Goal: Task Accomplishment & Management: Manage account settings

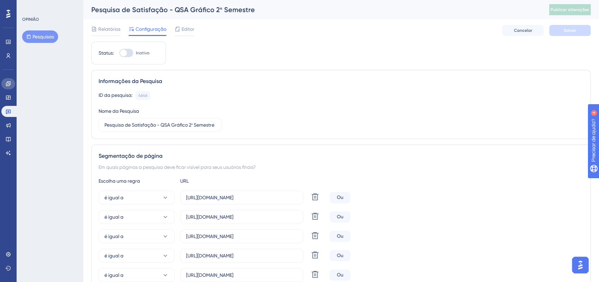
click at [9, 86] on link at bounding box center [8, 83] width 14 height 11
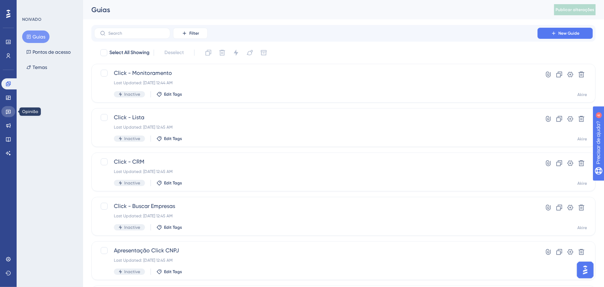
click at [8, 113] on icon at bounding box center [9, 112] width 6 height 6
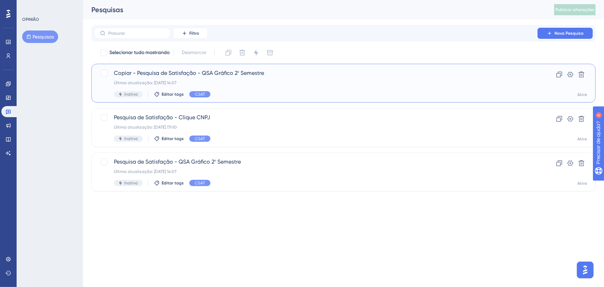
click at [286, 80] on div "Última atualização: 09 de set. de 2025 14:07" at bounding box center [316, 83] width 404 height 6
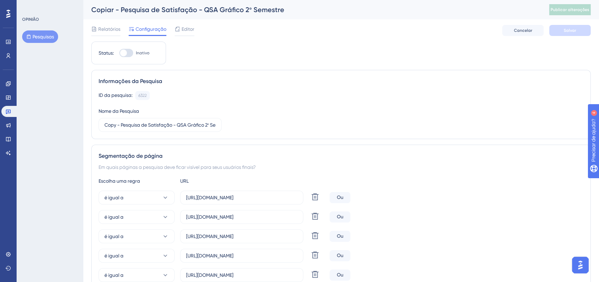
click at [133, 53] on div at bounding box center [126, 53] width 14 height 8
click at [119, 53] on input "Inativo" at bounding box center [119, 53] width 0 height 0
checkbox input "true"
click at [103, 27] on font "Relatórios" at bounding box center [109, 29] width 22 height 6
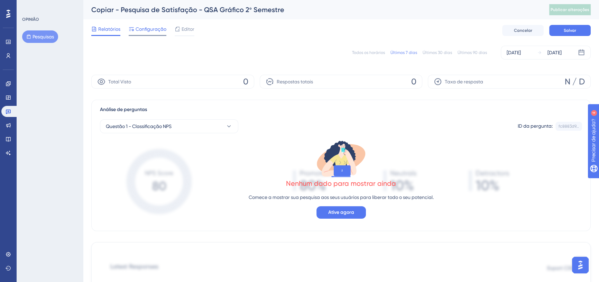
click at [145, 31] on font "Configuração" at bounding box center [151, 29] width 31 height 6
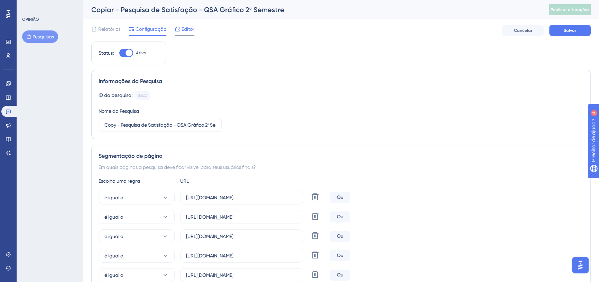
click at [188, 31] on font "Editor" at bounding box center [188, 29] width 13 height 6
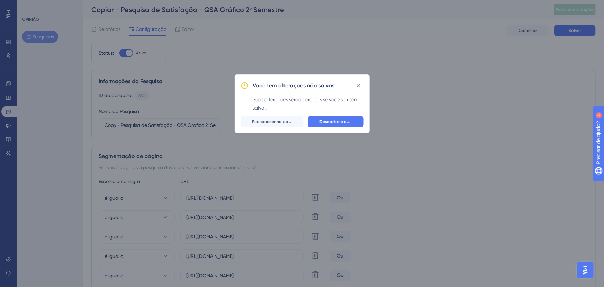
click at [111, 31] on div "Você tem alterações não salvas. Suas alterações serão perdidas se você sair sem…" at bounding box center [302, 143] width 604 height 287
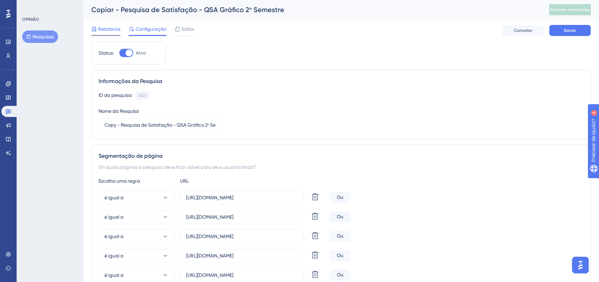
click at [114, 29] on font "Relatórios" at bounding box center [109, 29] width 22 height 6
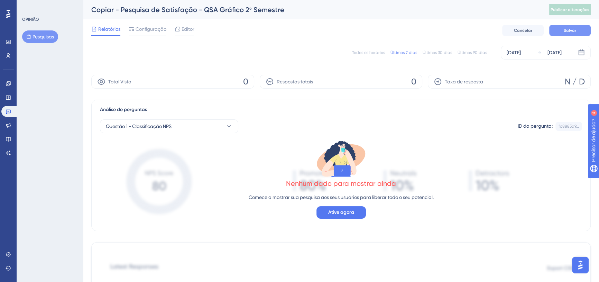
click at [566, 29] on font "Salvar" at bounding box center [570, 30] width 12 height 5
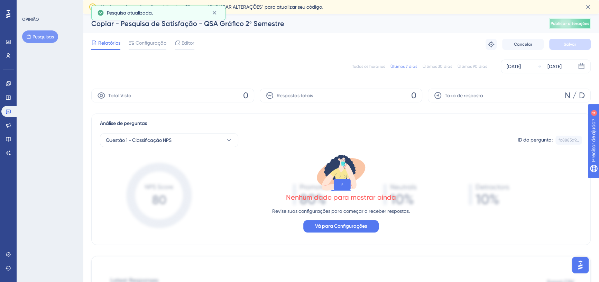
click at [572, 25] on font "Publicar alterações" at bounding box center [570, 23] width 39 height 5
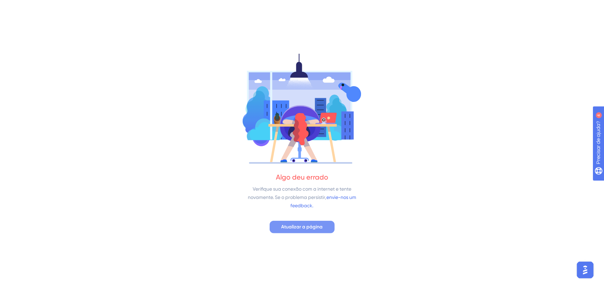
click at [315, 232] on button "Atualizar a página" at bounding box center [302, 226] width 65 height 12
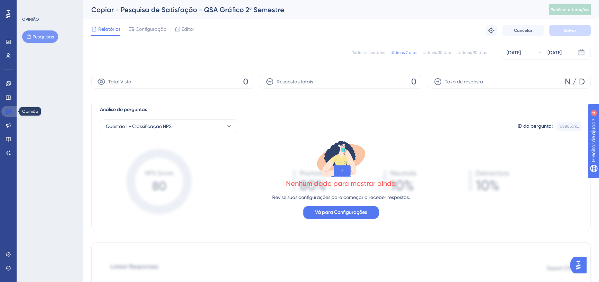
click at [7, 113] on icon at bounding box center [8, 112] width 5 height 4
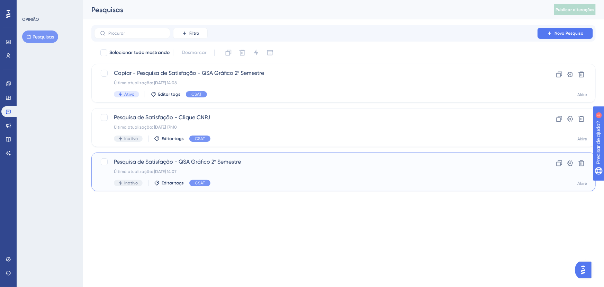
click at [277, 165] on span "Pesquisa de Satisfação - QSA Gráfico 2º Semestre" at bounding box center [316, 161] width 404 height 8
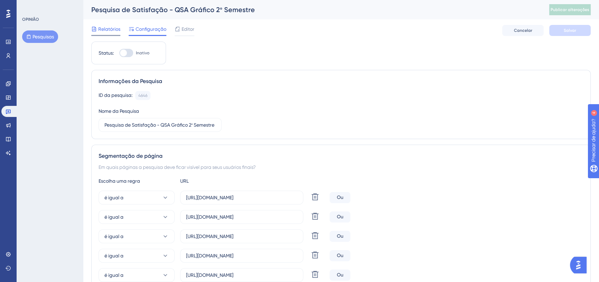
click at [99, 27] on font "Relatórios" at bounding box center [109, 29] width 22 height 6
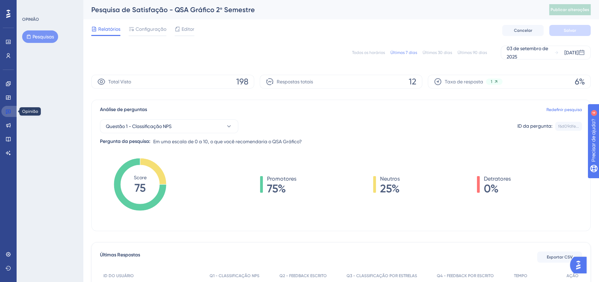
click at [7, 110] on icon at bounding box center [8, 112] width 5 height 4
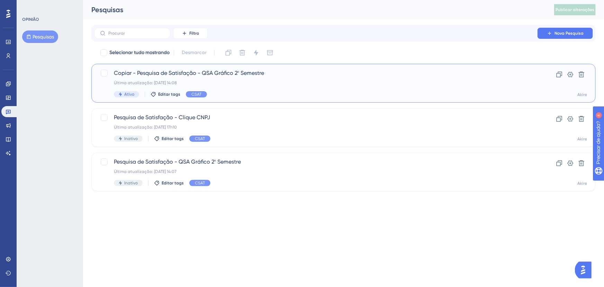
click at [252, 77] on span "Copiar - Pesquisa de Satisfação - QSA Gráfico 2º Semestre" at bounding box center [316, 73] width 404 height 8
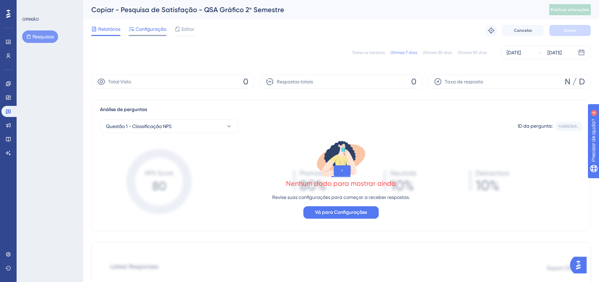
click at [146, 28] on font "Configuração" at bounding box center [151, 29] width 31 height 6
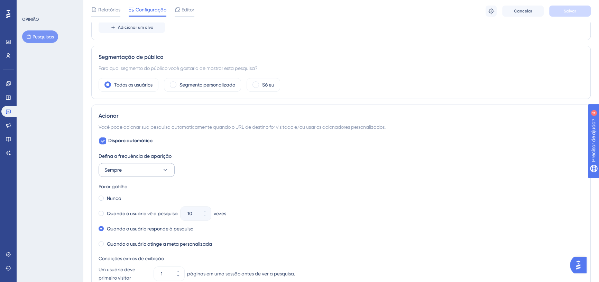
scroll to position [346, 0]
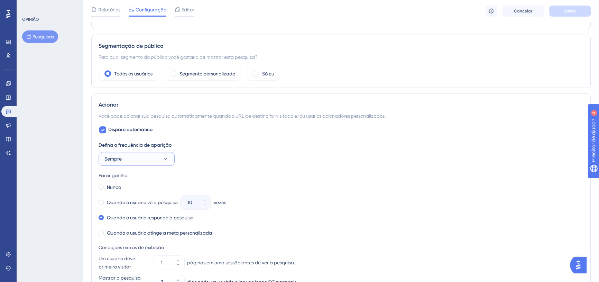
click at [158, 158] on button "Sempre" at bounding box center [137, 159] width 76 height 14
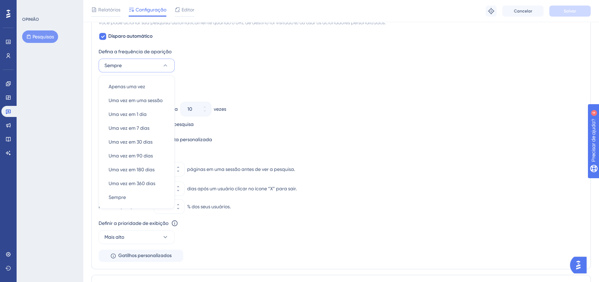
click at [276, 76] on div "Defina a frequência de aparição Sempre Apenas uma vez Apenas uma vez Uma vez em…" at bounding box center [341, 154] width 485 height 215
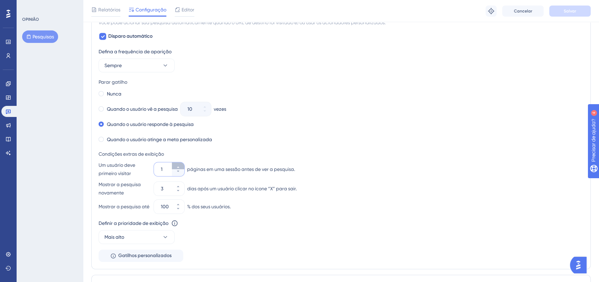
click at [180, 167] on button "1" at bounding box center [178, 165] width 12 height 7
click at [180, 167] on button "2" at bounding box center [178, 165] width 12 height 7
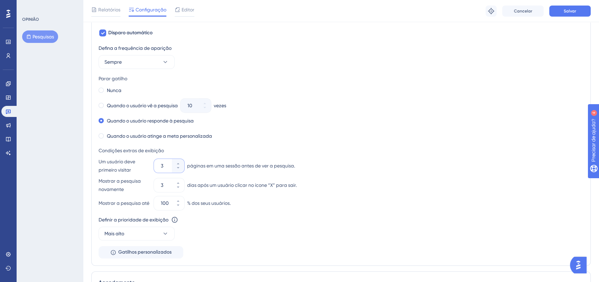
scroll to position [436, 0]
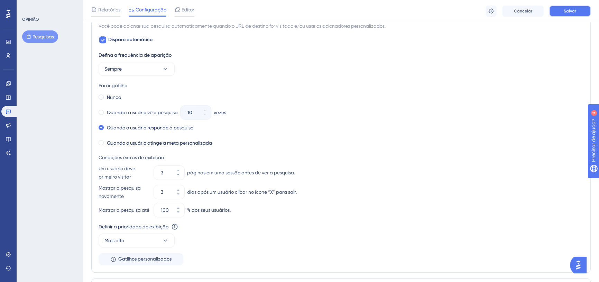
click at [580, 10] on button "Salvar" at bounding box center [571, 11] width 42 height 11
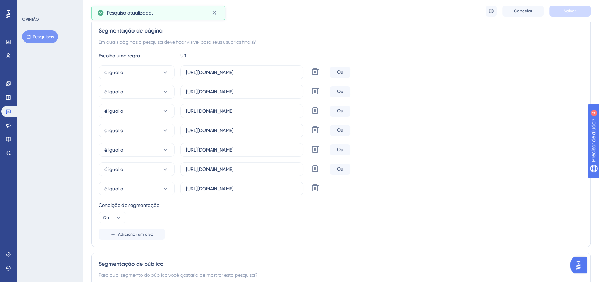
scroll to position [0, 0]
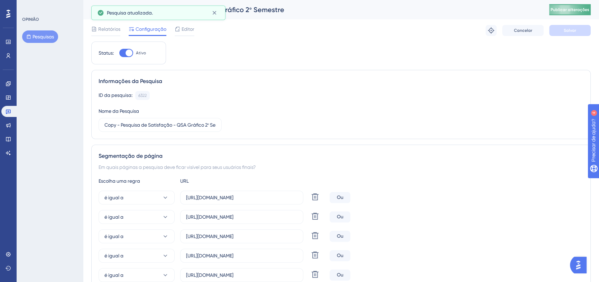
click at [576, 11] on font "Publicar alterações" at bounding box center [570, 9] width 39 height 5
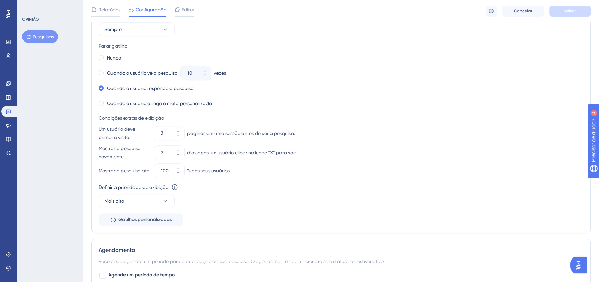
scroll to position [503, 0]
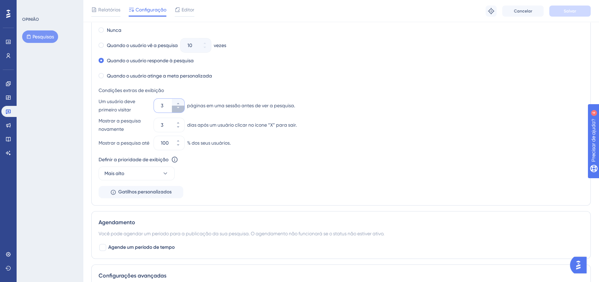
click at [175, 107] on button "3" at bounding box center [178, 109] width 12 height 7
click at [175, 107] on button "2" at bounding box center [178, 109] width 12 height 7
type input "1"
click at [569, 6] on button "Salvar" at bounding box center [571, 11] width 42 height 11
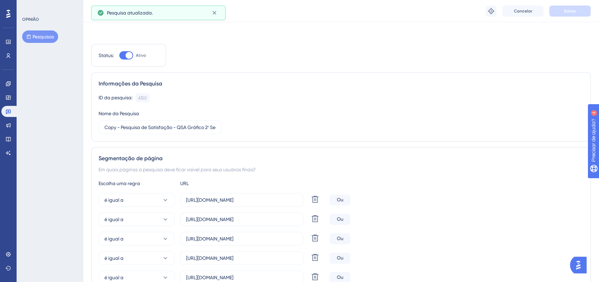
scroll to position [0, 0]
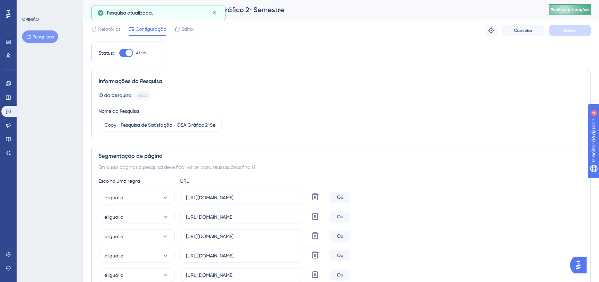
click at [578, 12] on button "Publicar alterações" at bounding box center [571, 9] width 42 height 11
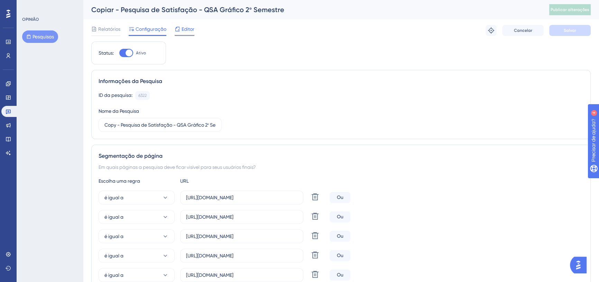
click at [188, 27] on font "Editor" at bounding box center [188, 29] width 13 height 6
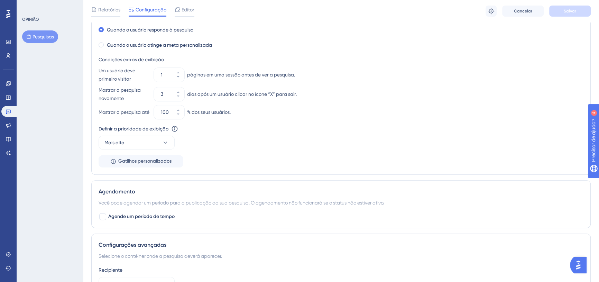
scroll to position [535, 0]
click at [159, 163] on font "Gatilhos personalizados" at bounding box center [144, 160] width 53 height 6
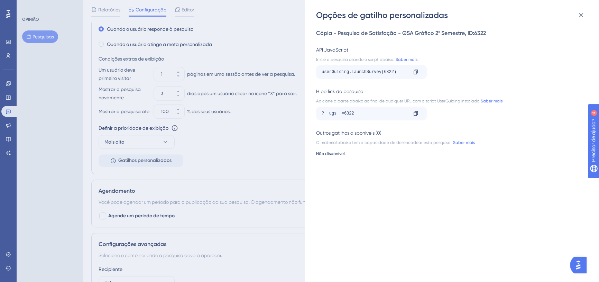
click at [70, 171] on div "Opções de gatilho personalizadas Cópia - Pesquisa de Satisfação - QSA Gráfico 2…" at bounding box center [299, 141] width 599 height 282
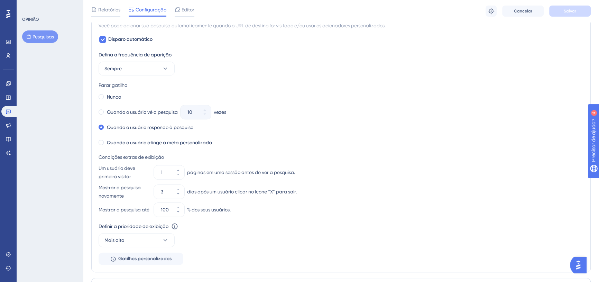
scroll to position [436, 0]
click at [150, 143] on font "Quando o usuário atinge a meta personalizada" at bounding box center [159, 143] width 105 height 6
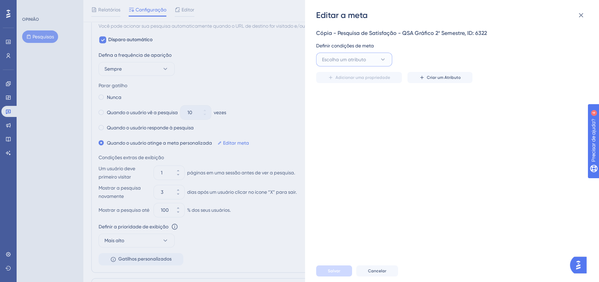
click at [357, 62] on span "Escolha um atributo" at bounding box center [344, 59] width 44 height 8
click at [509, 169] on div "Cópia - Pesquisa de Satisfação - QSA Gráfico 2º Semestre, ID: 6322 Definir cond…" at bounding box center [455, 140] width 279 height 239
click at [276, 62] on div "Editar a meta Cópia - Pesquisa de Satisfação - QSA Gráfico 2º Semestre, ID: 632…" at bounding box center [299, 141] width 599 height 282
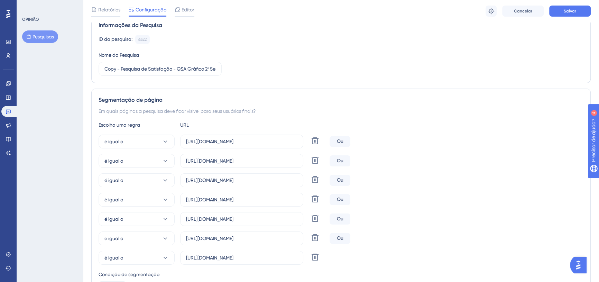
scroll to position [0, 0]
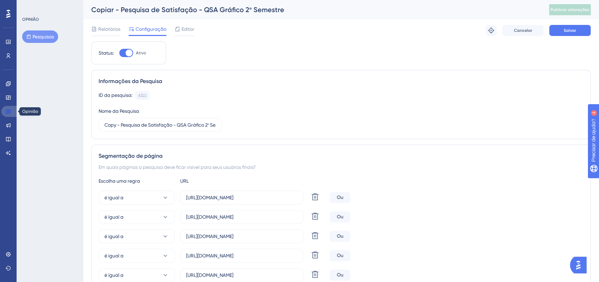
click at [9, 108] on link at bounding box center [9, 111] width 17 height 11
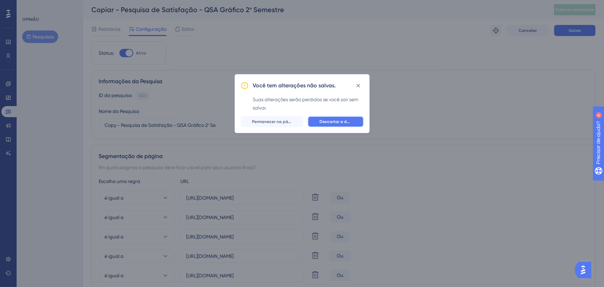
click at [336, 121] on font "Descartar e deixar" at bounding box center [337, 121] width 37 height 5
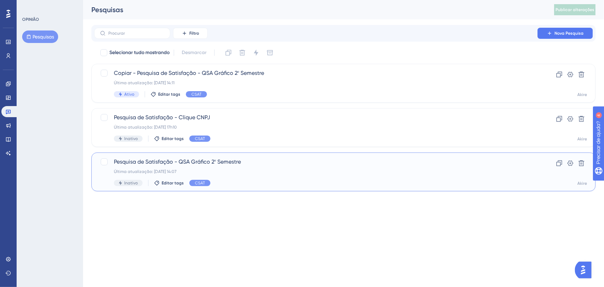
click at [256, 167] on div "Pesquisa de Satisfação - QSA Gráfico 2º Semestre Última atualização: 09 de set.…" at bounding box center [316, 171] width 404 height 28
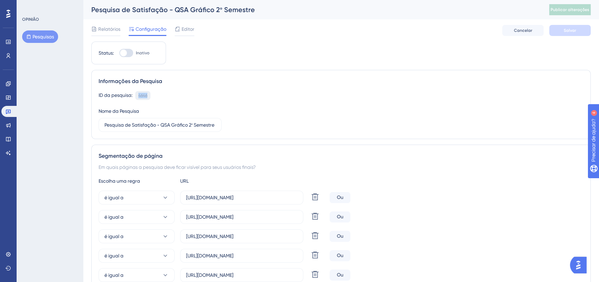
drag, startPoint x: 149, startPoint y: 94, endPoint x: 135, endPoint y: 96, distance: 13.9
click at [135, 96] on div "4646 Cópia" at bounding box center [142, 95] width 15 height 9
copy font "4646"
click at [6, 111] on icon at bounding box center [8, 112] width 5 height 4
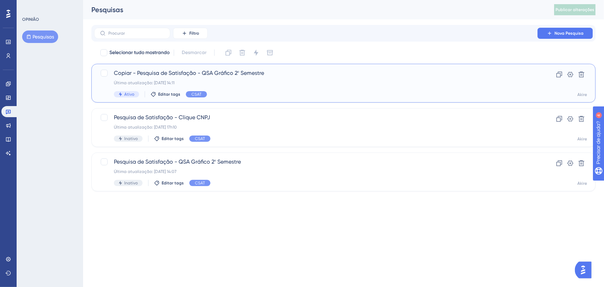
click at [217, 72] on font "Copiar - Pesquisa de Satisfação - QSA Gráfico 2º Semestre" at bounding box center [189, 73] width 150 height 7
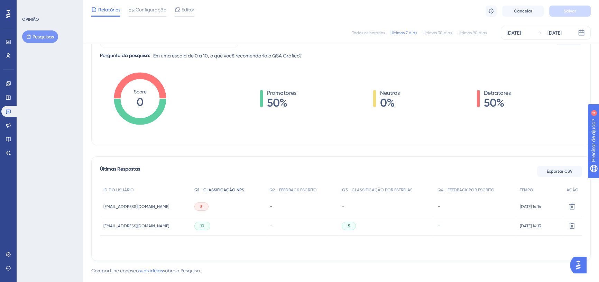
scroll to position [98, 0]
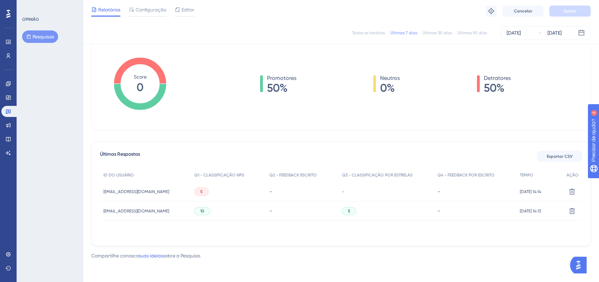
click at [203, 190] on div "5" at bounding box center [201, 192] width 14 height 8
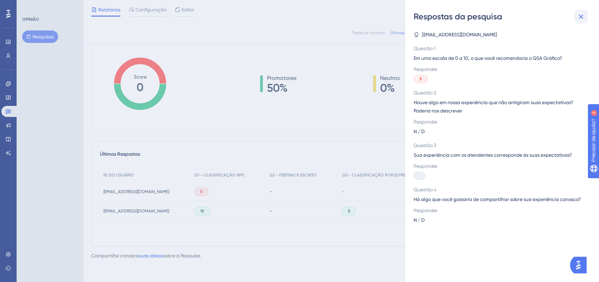
click at [579, 17] on icon at bounding box center [581, 16] width 8 height 8
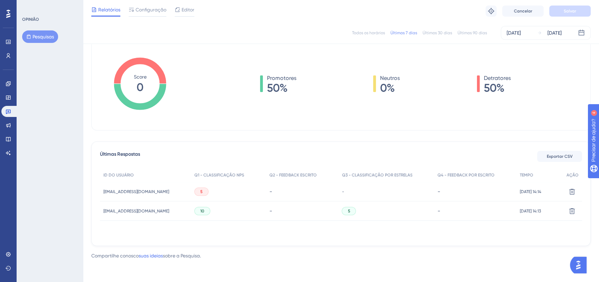
click at [59, 88] on div "OPINIÃO Pesquisas" at bounding box center [50, 141] width 66 height 282
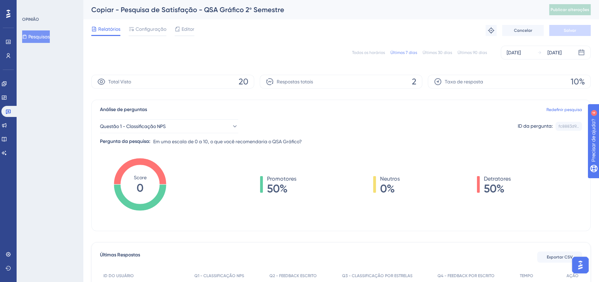
click at [241, 80] on font "20" at bounding box center [244, 82] width 10 height 10
click at [112, 82] on font "Total Visto" at bounding box center [119, 82] width 23 height 6
click at [546, 79] on div "Taxa de resposta 10%" at bounding box center [509, 82] width 163 height 14
click at [435, 82] on icon at bounding box center [438, 81] width 7 height 7
click at [458, 80] on font "Taxa de resposta" at bounding box center [464, 82] width 38 height 6
